Goal: Information Seeking & Learning: Find specific fact

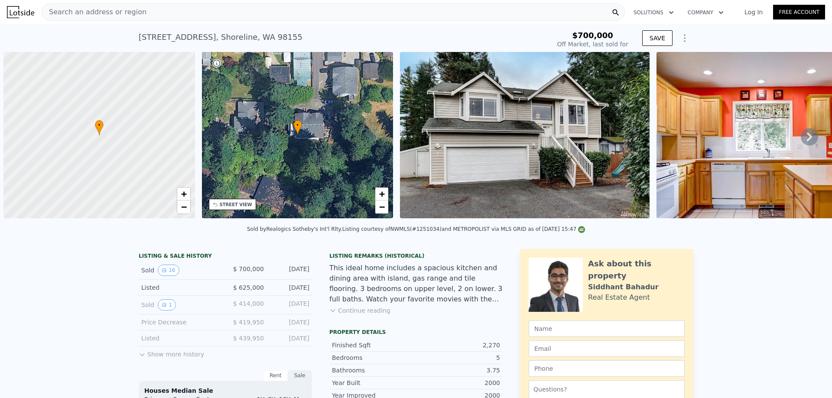
scroll to position [0, 3]
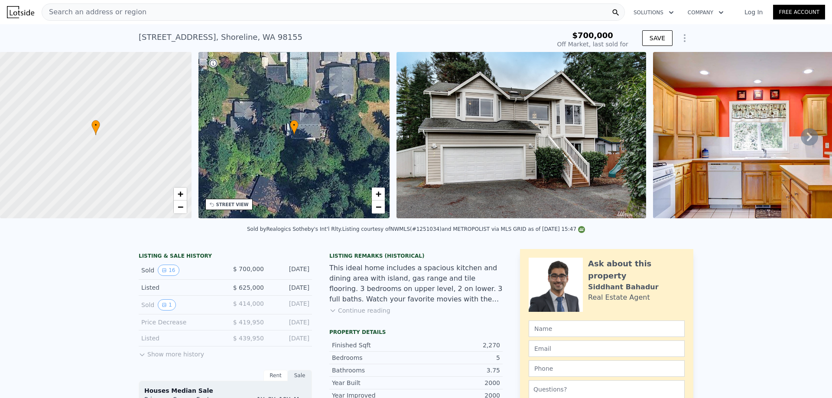
click at [157, 14] on div "Search an address or region" at bounding box center [333, 11] width 583 height 17
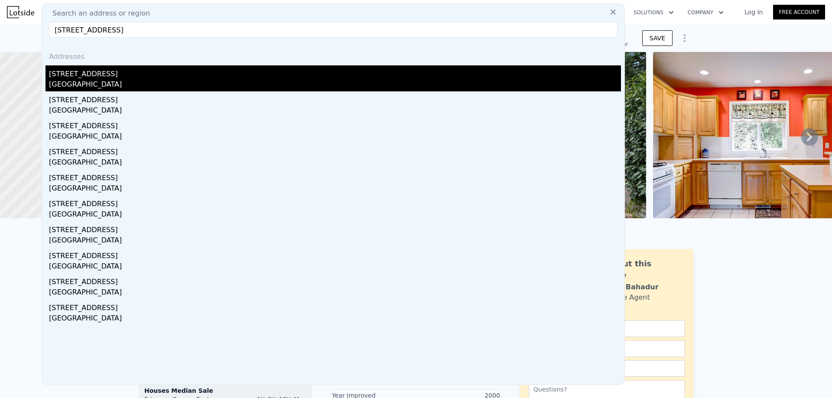
type input "11611 NE 74th St, Kirkland, WA 98033"
click at [177, 73] on div "11611 NE 74th St" at bounding box center [335, 72] width 572 height 14
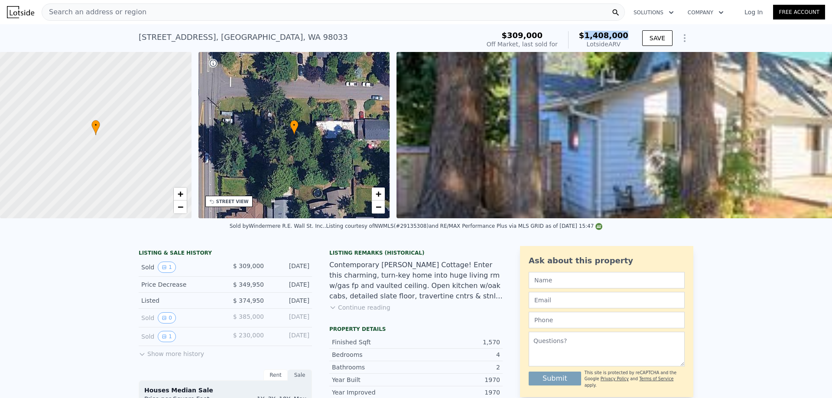
drag, startPoint x: 627, startPoint y: 35, endPoint x: 593, endPoint y: 35, distance: 33.4
click at [593, 35] on span "$1,408,000" at bounding box center [603, 35] width 49 height 9
copy span "1,408,000"
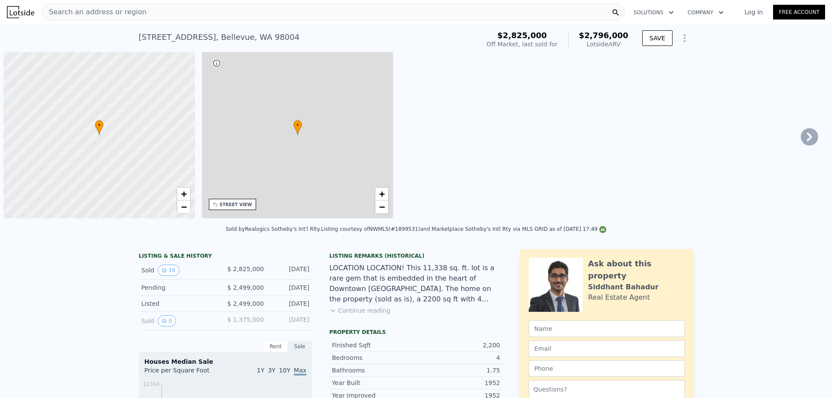
scroll to position [0, 3]
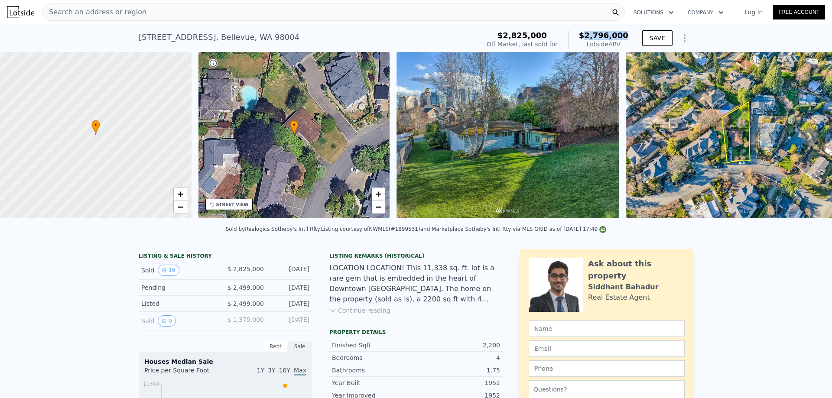
drag, startPoint x: 628, startPoint y: 32, endPoint x: 593, endPoint y: 36, distance: 34.9
click at [593, 36] on div "$2,825,000 Off Market, last sold for $2,796,000 Lotside ARV SAVE" at bounding box center [588, 40] width 210 height 24
copy span "2,796,000"
